Goal: Task Accomplishment & Management: Use online tool/utility

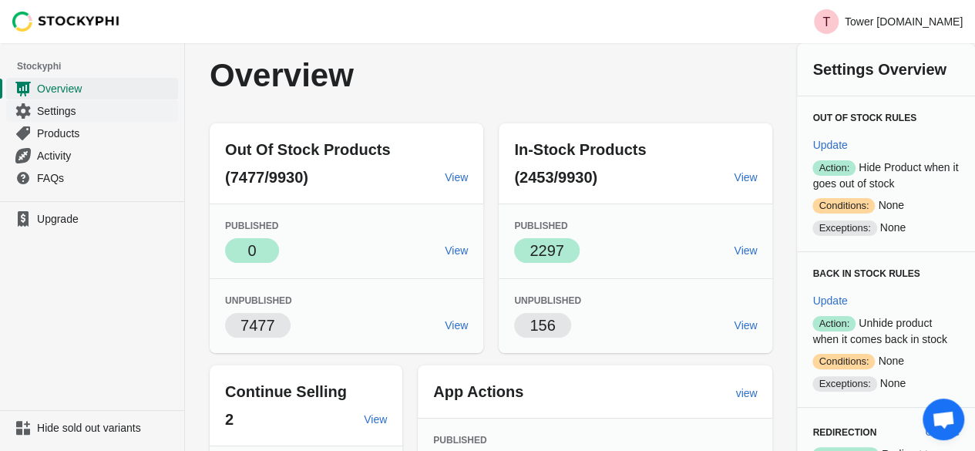
click at [71, 109] on span "Settings" at bounding box center [106, 110] width 138 height 15
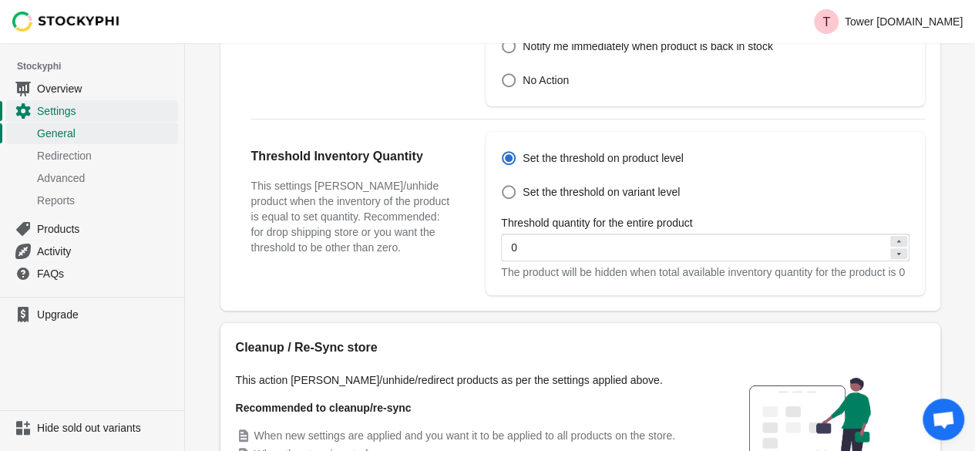
scroll to position [673, 0]
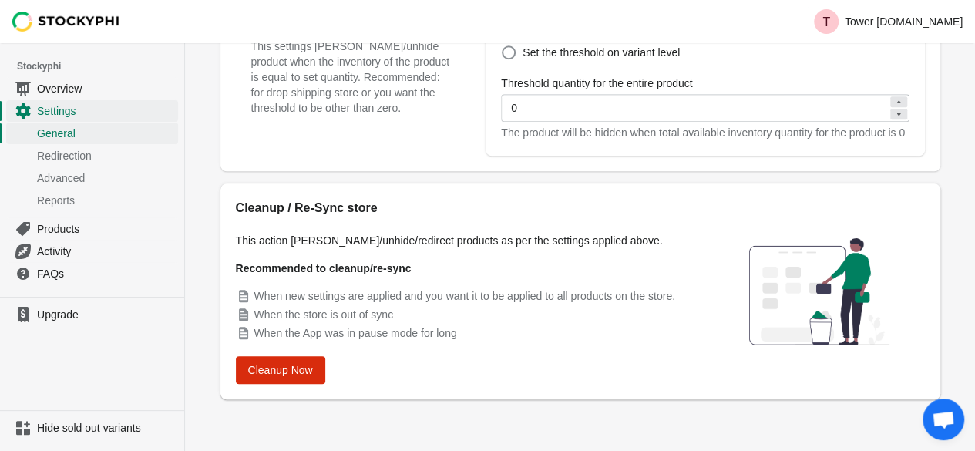
click at [433, 392] on div "Cleanup / Re-Sync store This action will hide/unhide/redirect products as per t…" at bounding box center [580, 291] width 720 height 216
click at [314, 372] on button "Cleanup Now" at bounding box center [280, 370] width 89 height 28
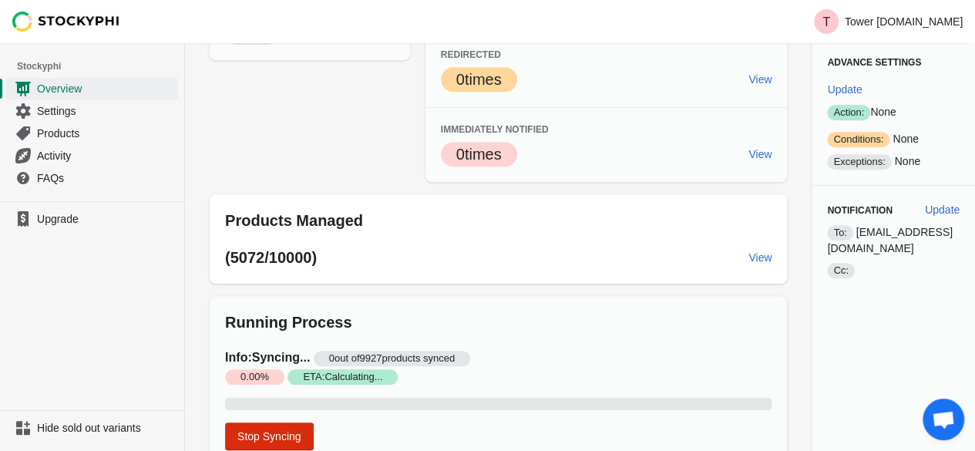
scroll to position [547, 0]
